Goal: Check status: Check status

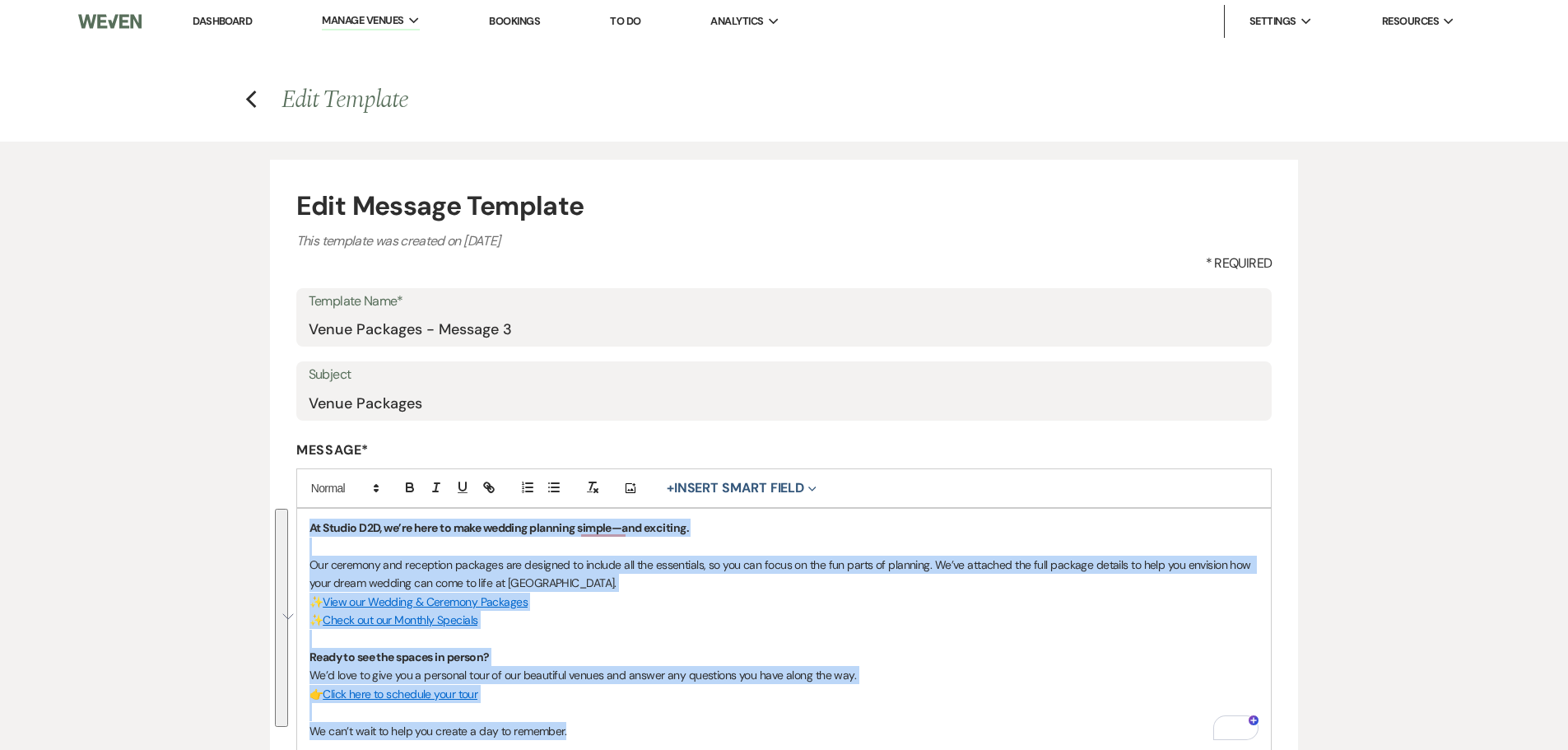
click at [517, 22] on link "Bookings" at bounding box center [514, 20] width 51 height 14
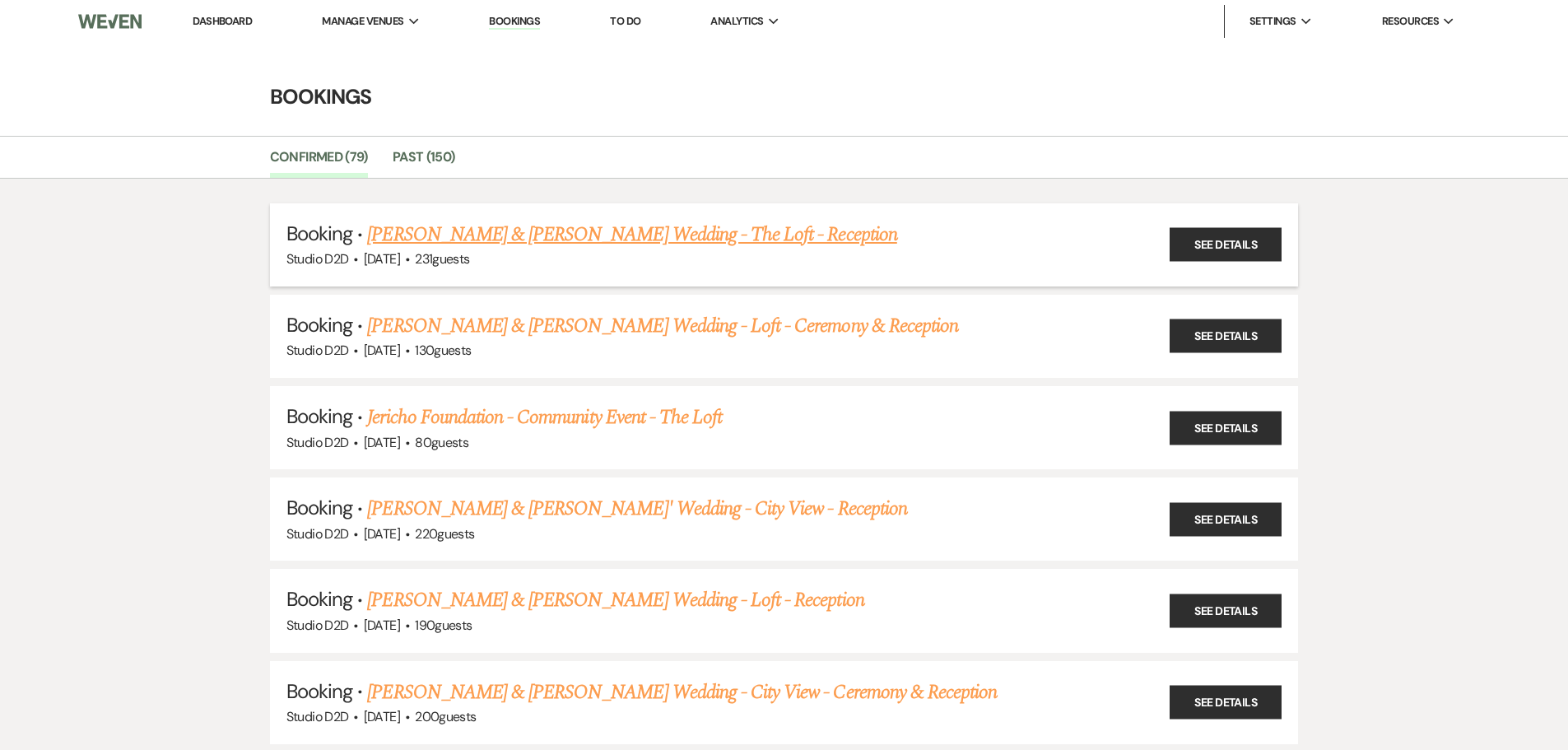
click at [549, 239] on link "Elizabeth Jandernoa & Daniel Earl's Wedding - The Loft - Reception" at bounding box center [632, 235] width 529 height 30
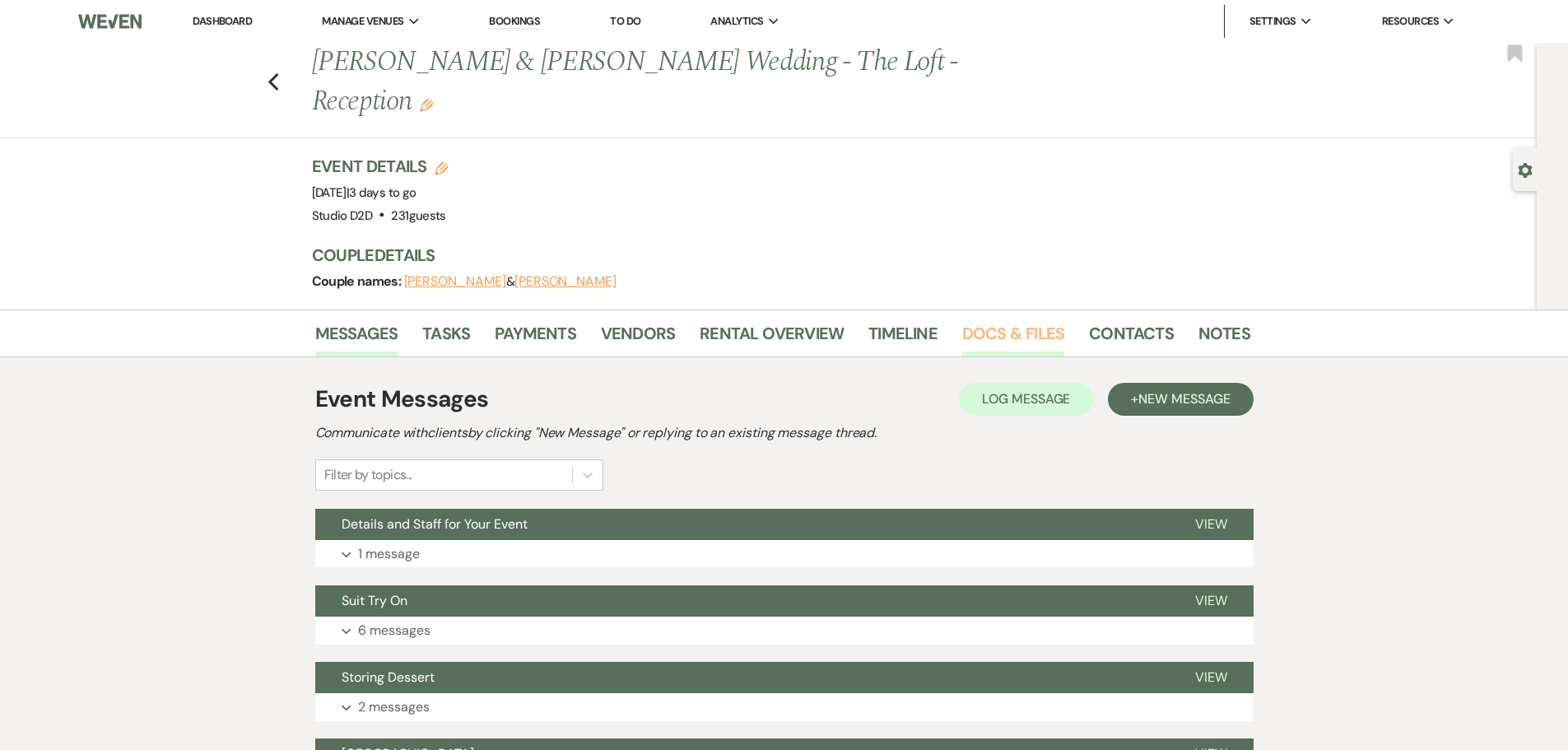
click at [998, 320] on link "Docs & Files" at bounding box center [1014, 338] width 102 height 36
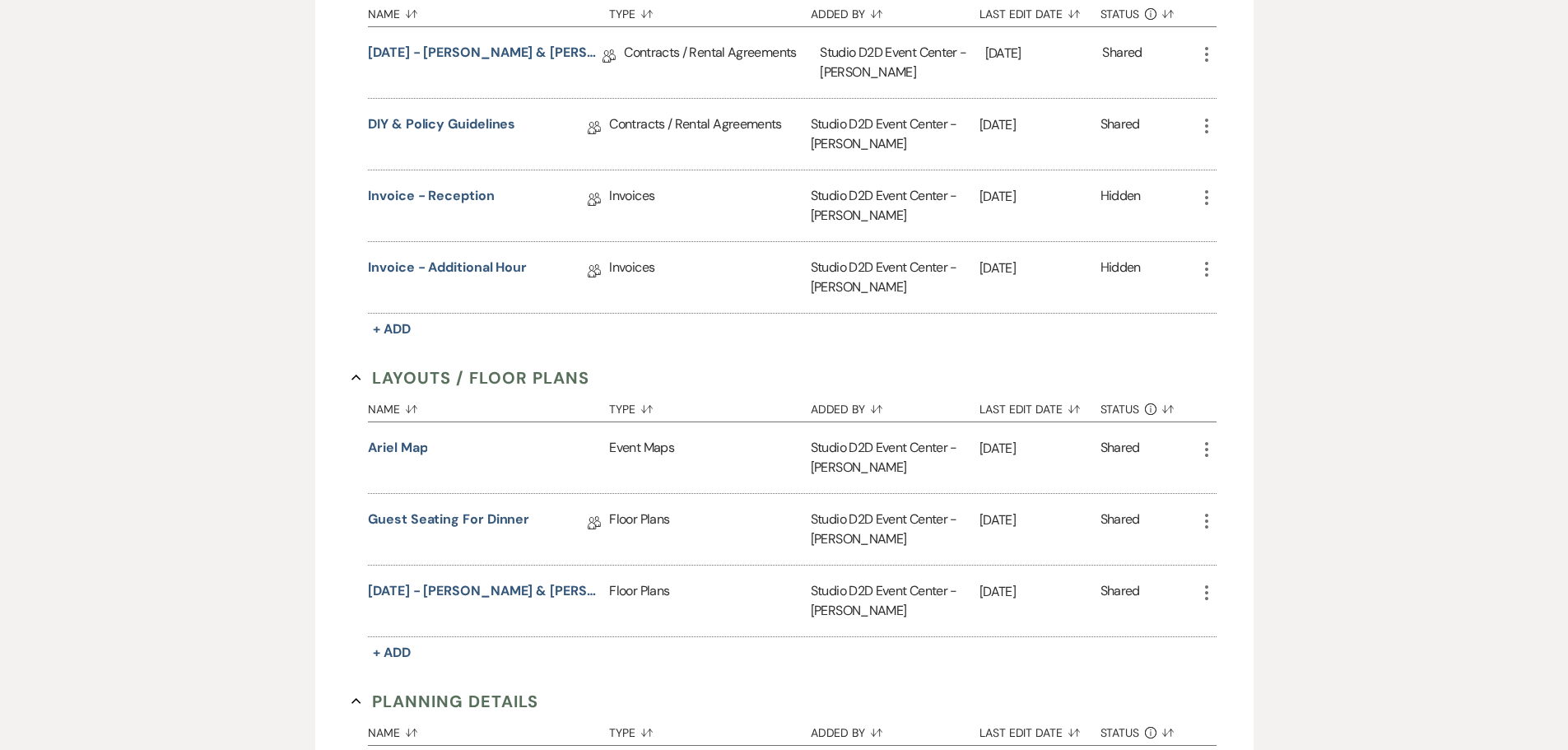
scroll to position [550, 0]
click at [483, 510] on link "Guest Seating for Dinner" at bounding box center [448, 522] width 162 height 25
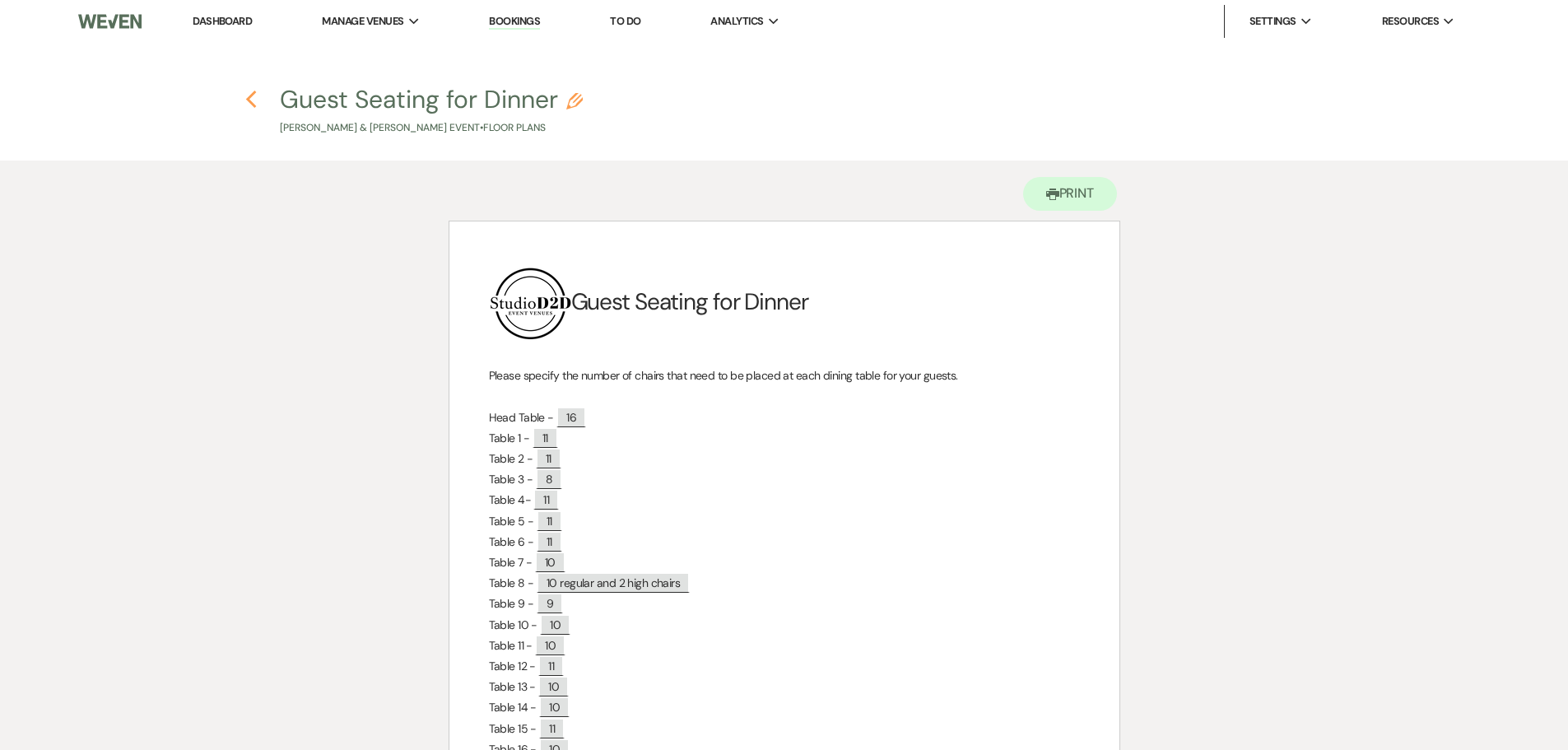
click at [248, 100] on use "button" at bounding box center [252, 100] width 11 height 19
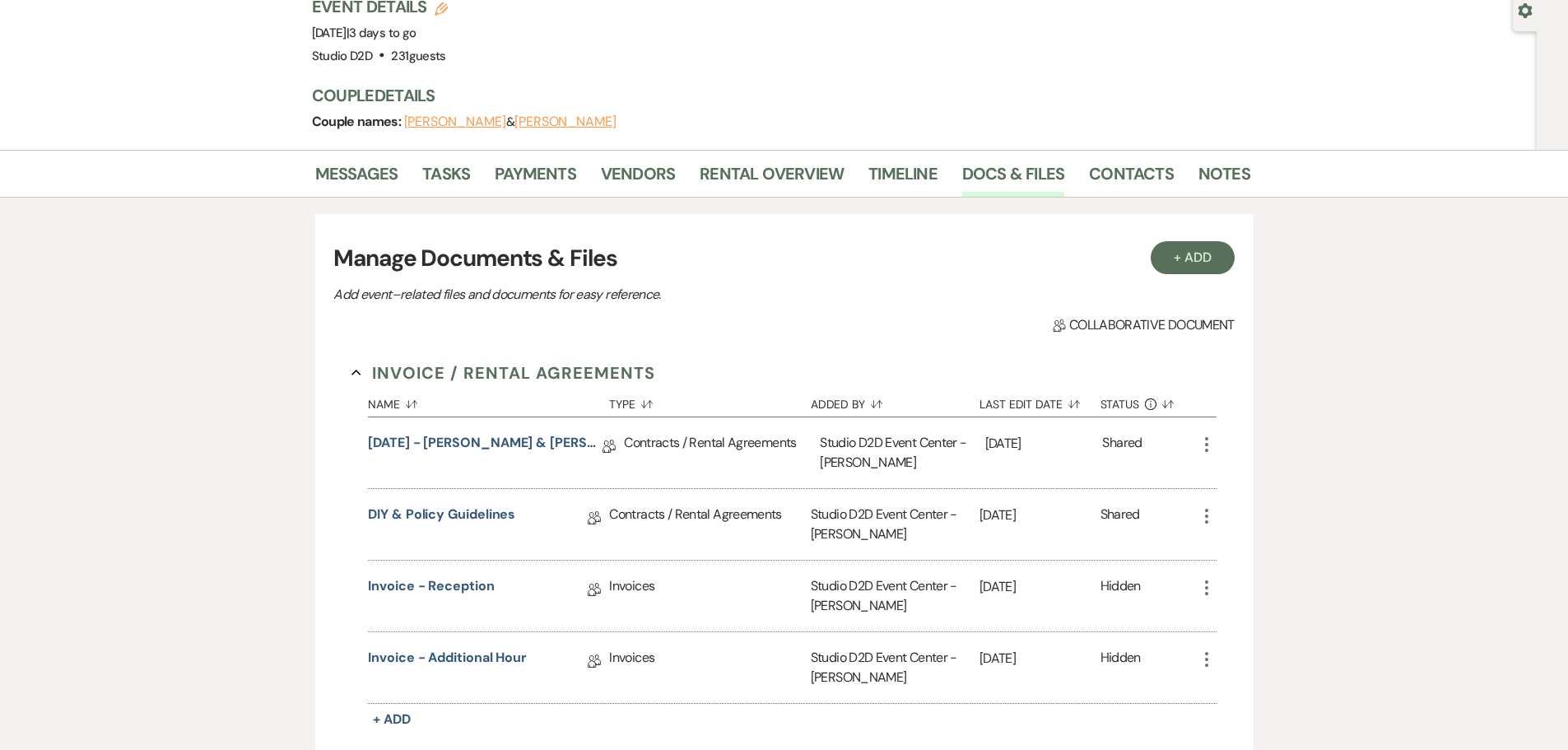
scroll to position [56, 0]
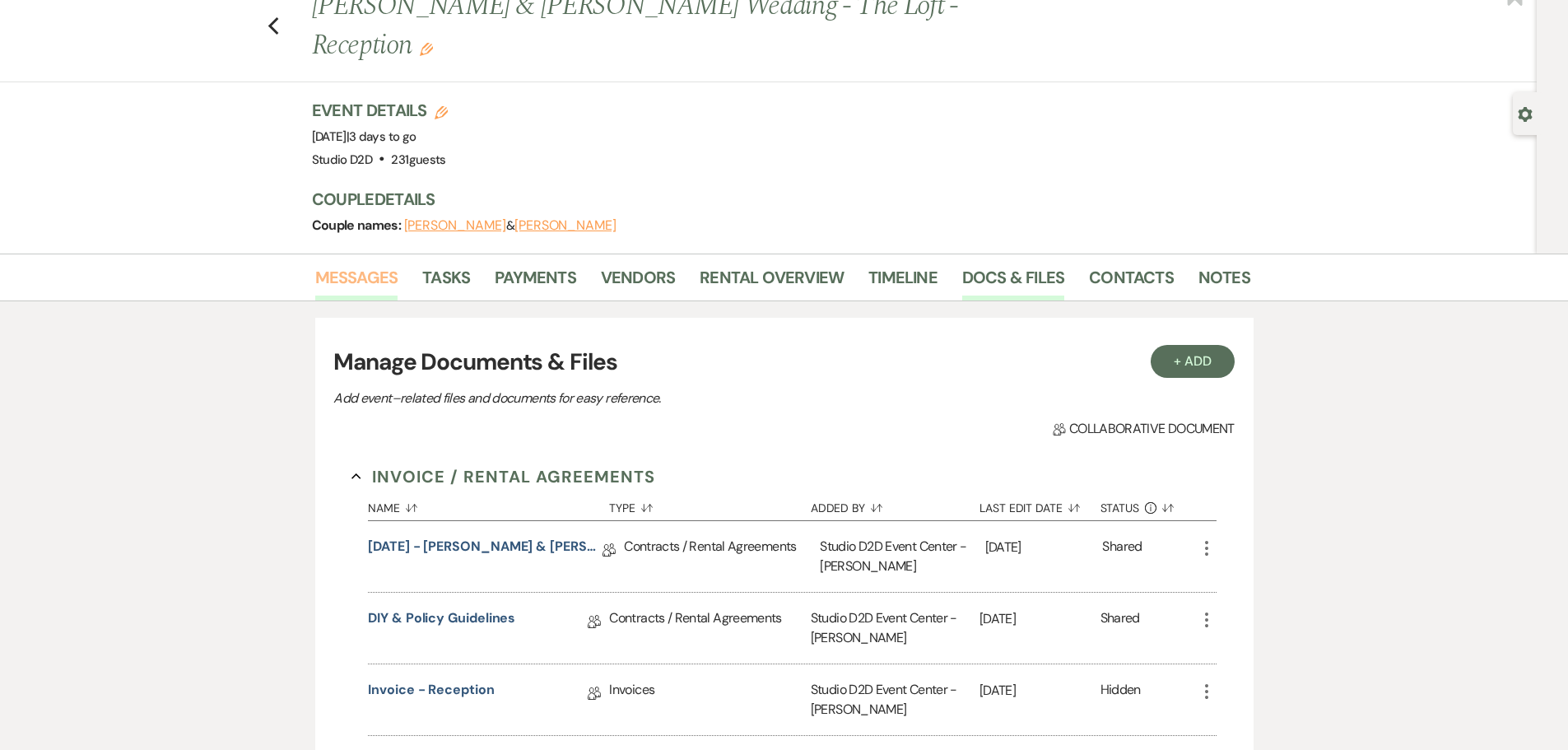
click at [381, 265] on link "Messages" at bounding box center [357, 282] width 84 height 36
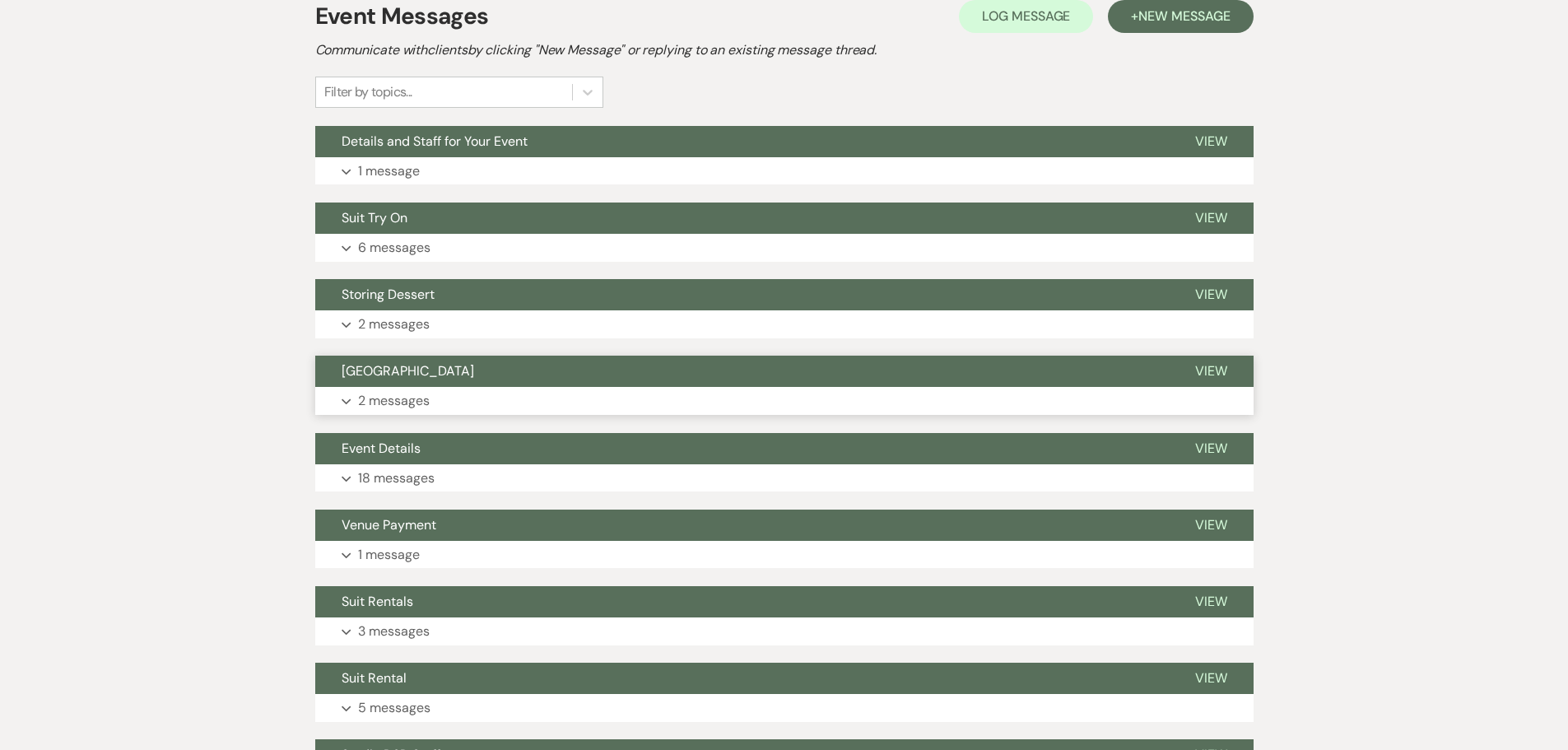
scroll to position [385, 0]
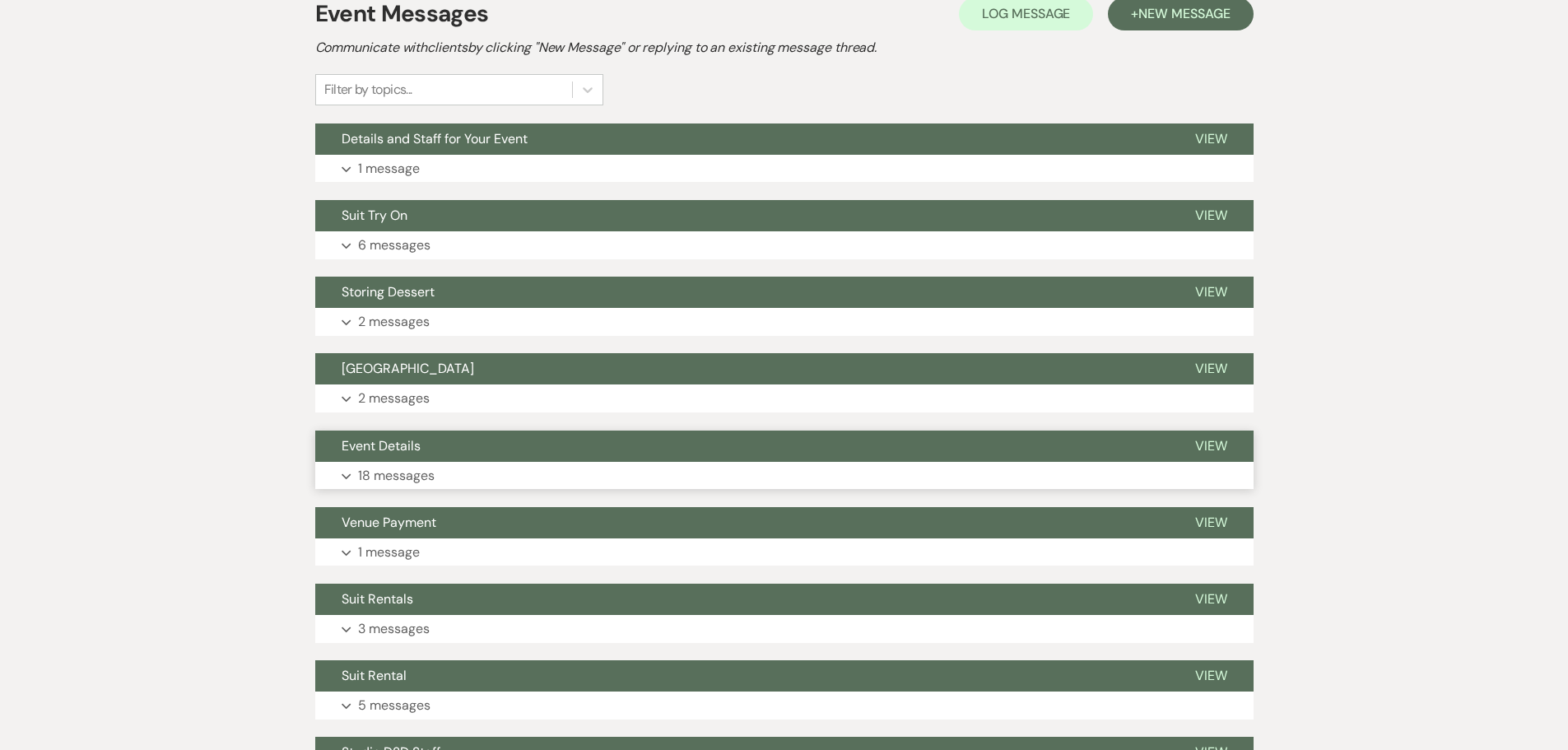
click at [414, 465] on p "18 messages" at bounding box center [396, 475] width 76 height 21
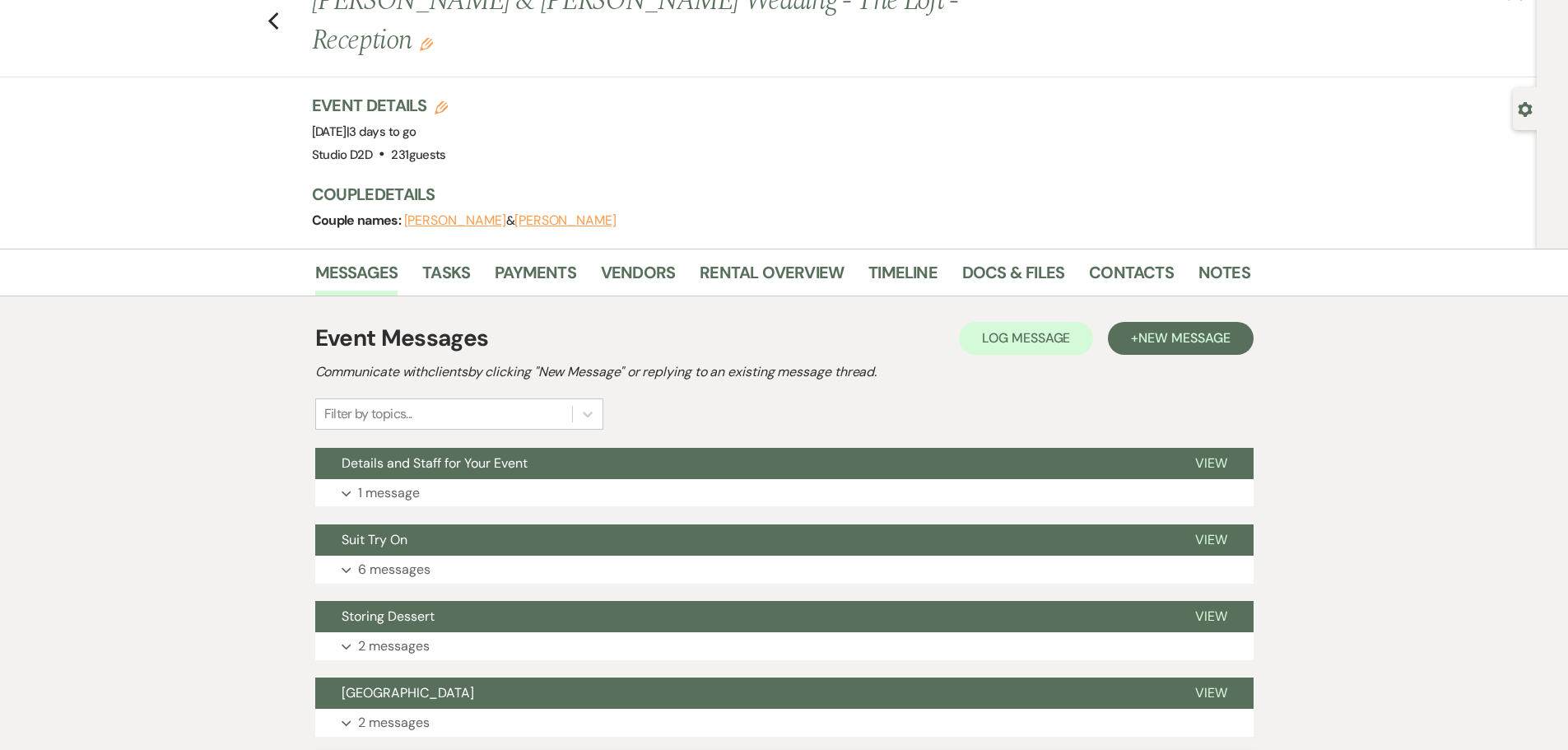
scroll to position [0, 0]
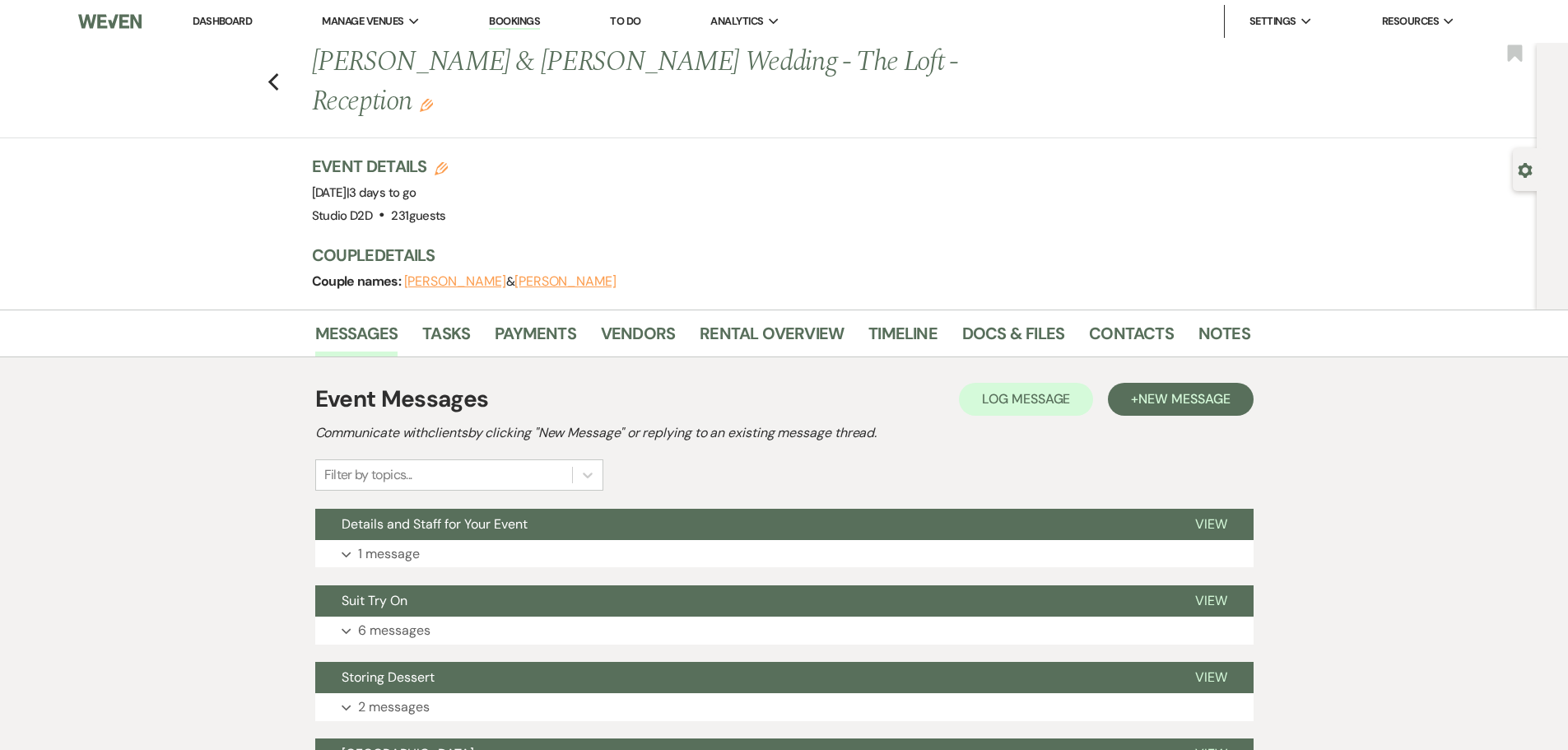
click at [216, 18] on link "Dashboard" at bounding box center [223, 20] width 59 height 14
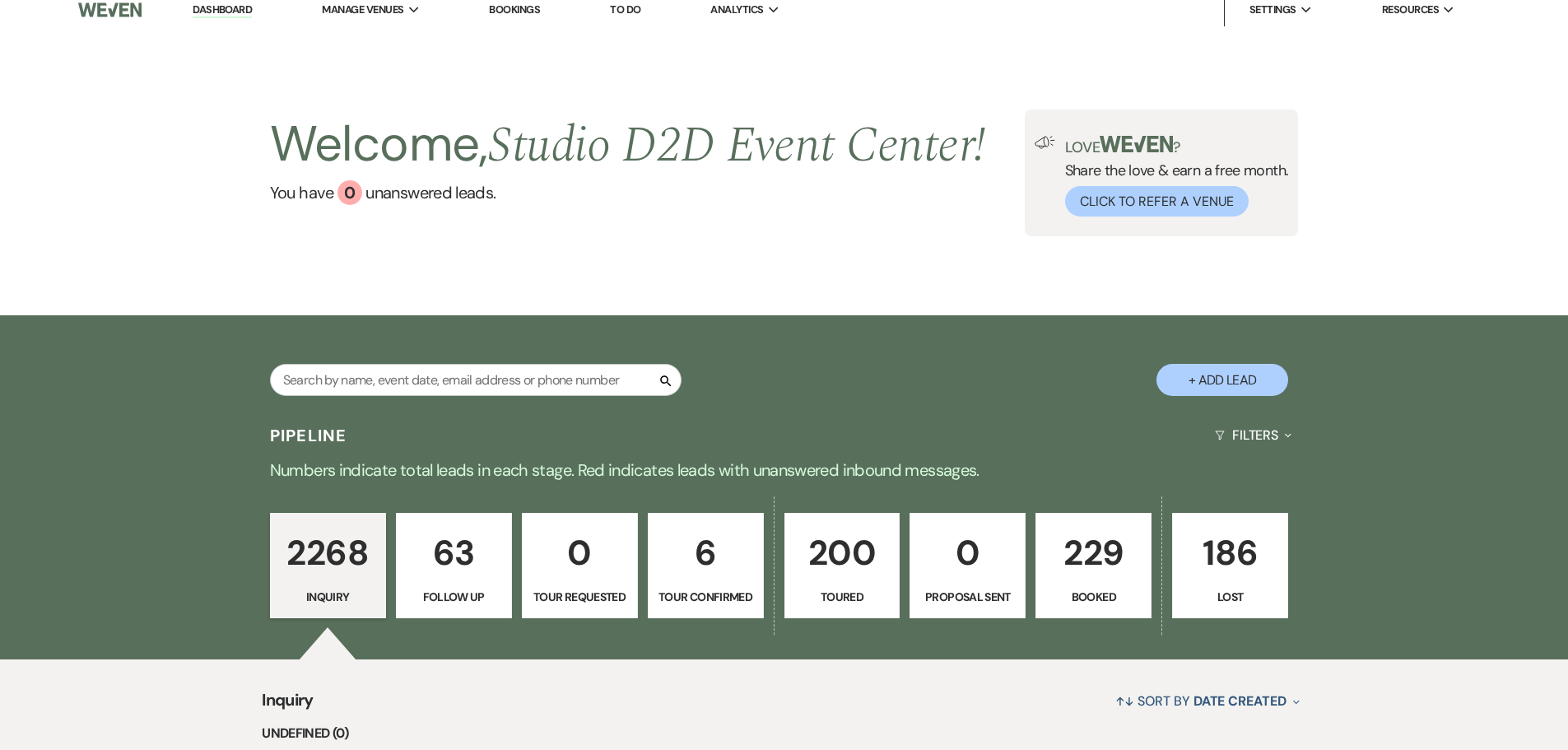
scroll to position [124, 0]
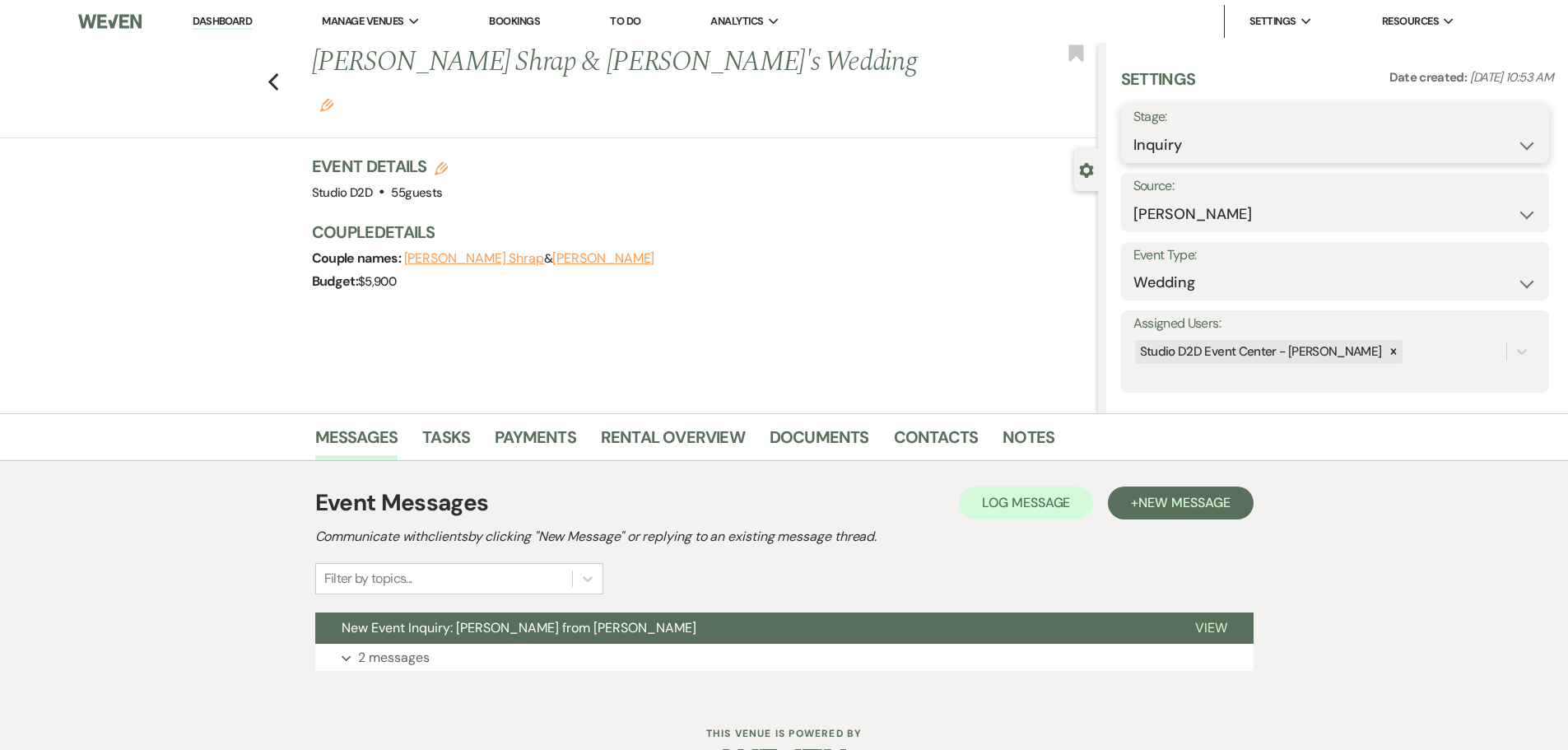
click at [1315, 155] on select "Inquiry Follow Up Tour Requested Tour Confirmed Toured Proposal Sent Booked Lost" at bounding box center [1335, 145] width 404 height 32
select select "9"
click at [1134, 129] on select "Inquiry Follow Up Tour Requested Tour Confirmed Toured Proposal Sent Booked Lost" at bounding box center [1335, 145] width 404 height 32
click at [1481, 137] on button "Save" at bounding box center [1503, 133] width 93 height 32
